Goal: Information Seeking & Learning: Learn about a topic

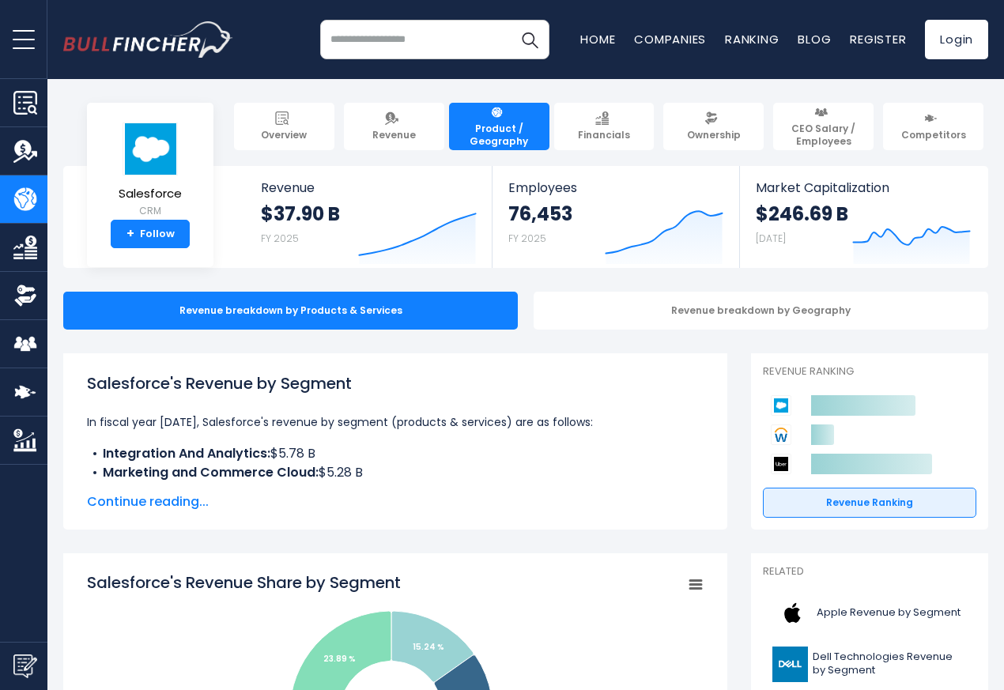
click at [150, 503] on span "Continue reading..." at bounding box center [395, 502] width 617 height 19
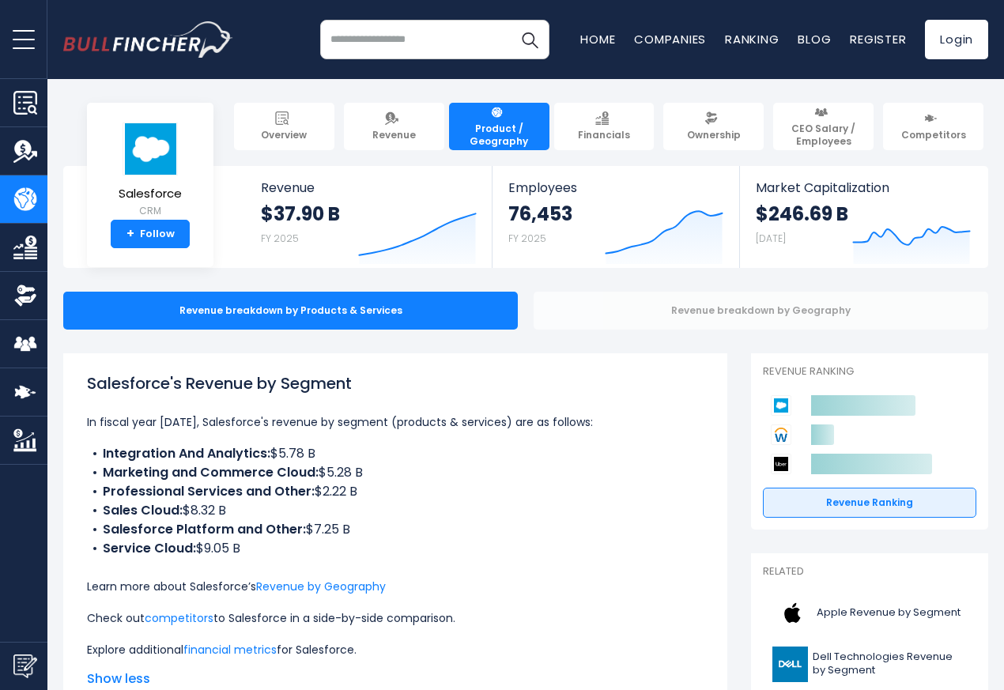
click at [716, 312] on div "Revenue breakdown by Geography" at bounding box center [761, 311] width 455 height 38
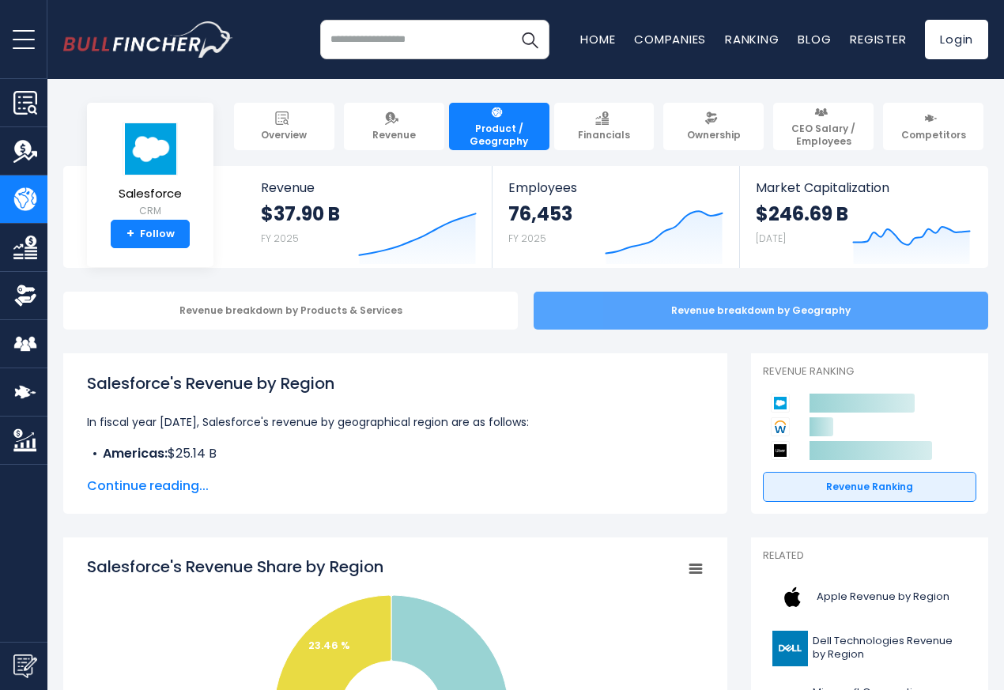
click at [716, 312] on div "Revenue breakdown by Geography" at bounding box center [761, 311] width 455 height 38
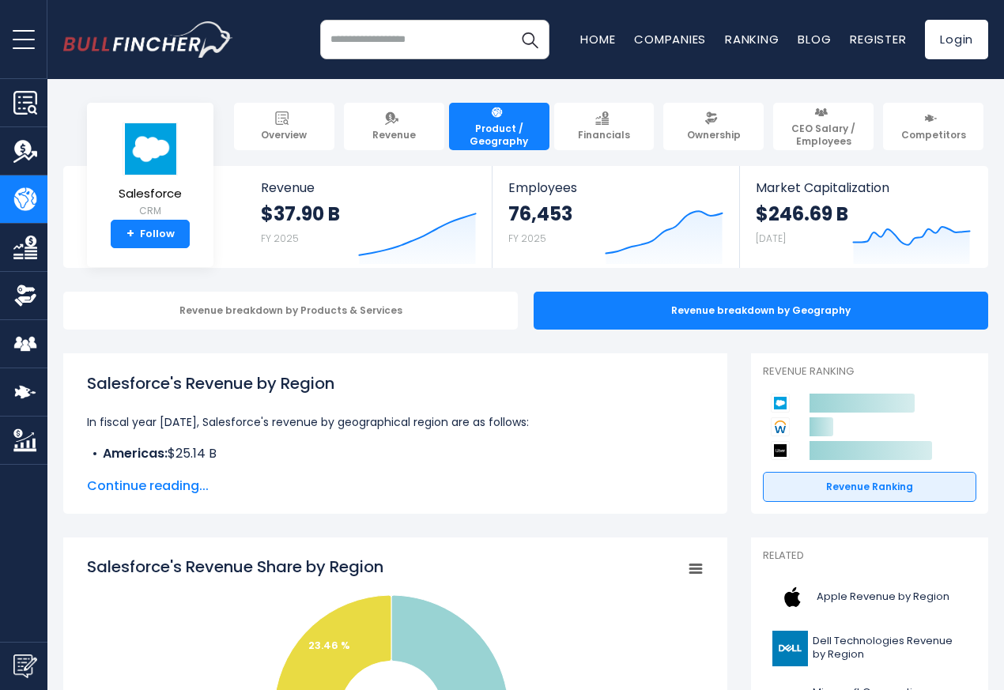
click at [111, 491] on span "Continue reading..." at bounding box center [395, 486] width 617 height 19
